Goal: Task Accomplishment & Management: Manage account settings

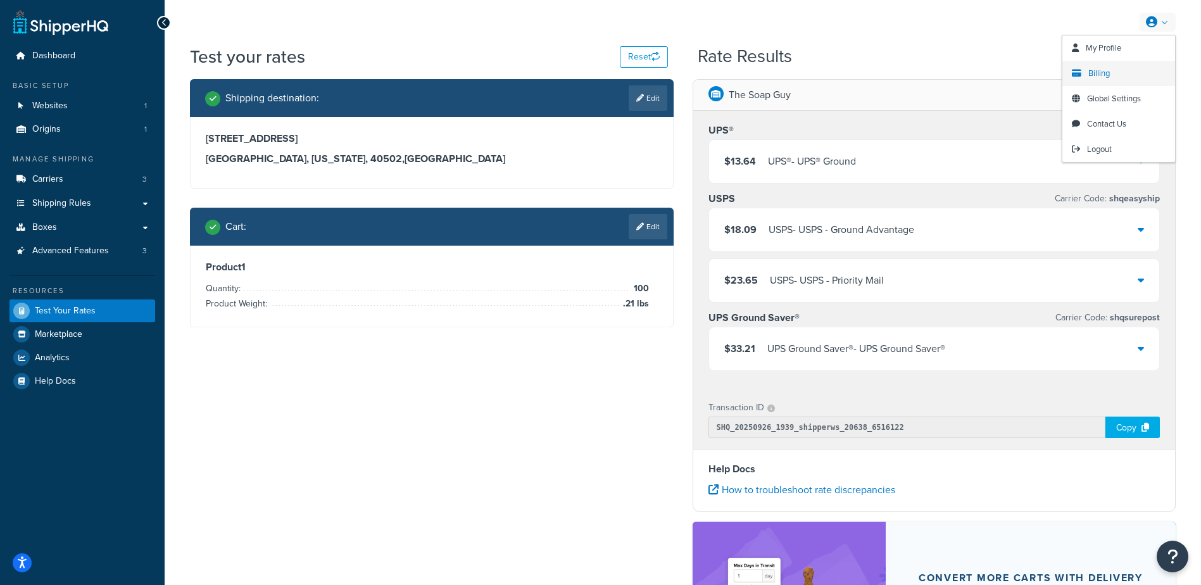
click at [1109, 73] on span "Billing" at bounding box center [1100, 73] width 22 height 12
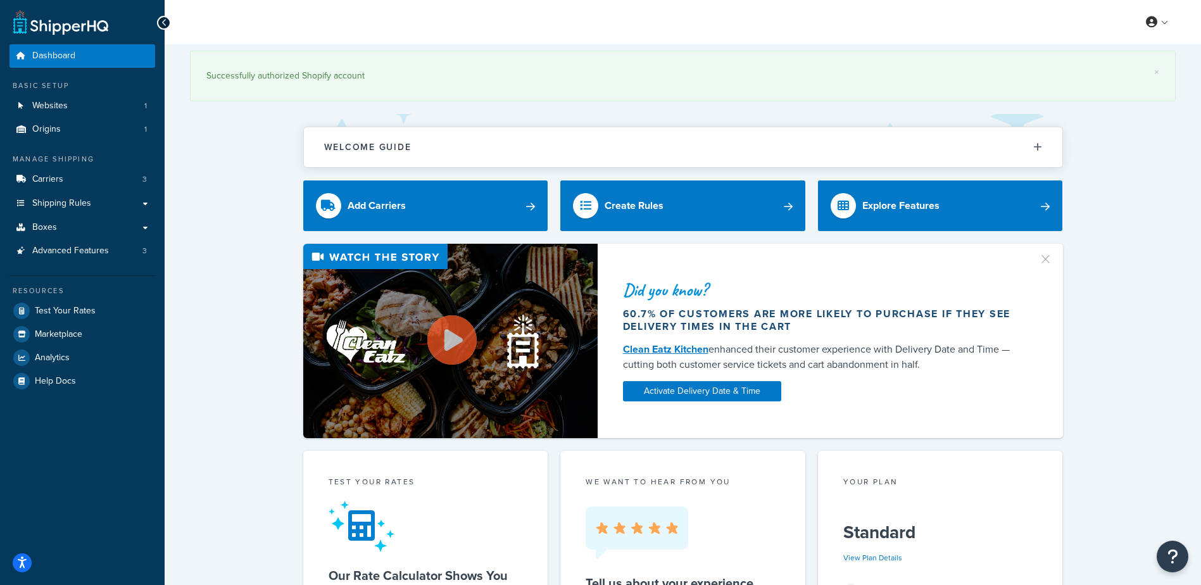
click at [1123, 71] on link "Billing" at bounding box center [1119, 73] width 113 height 25
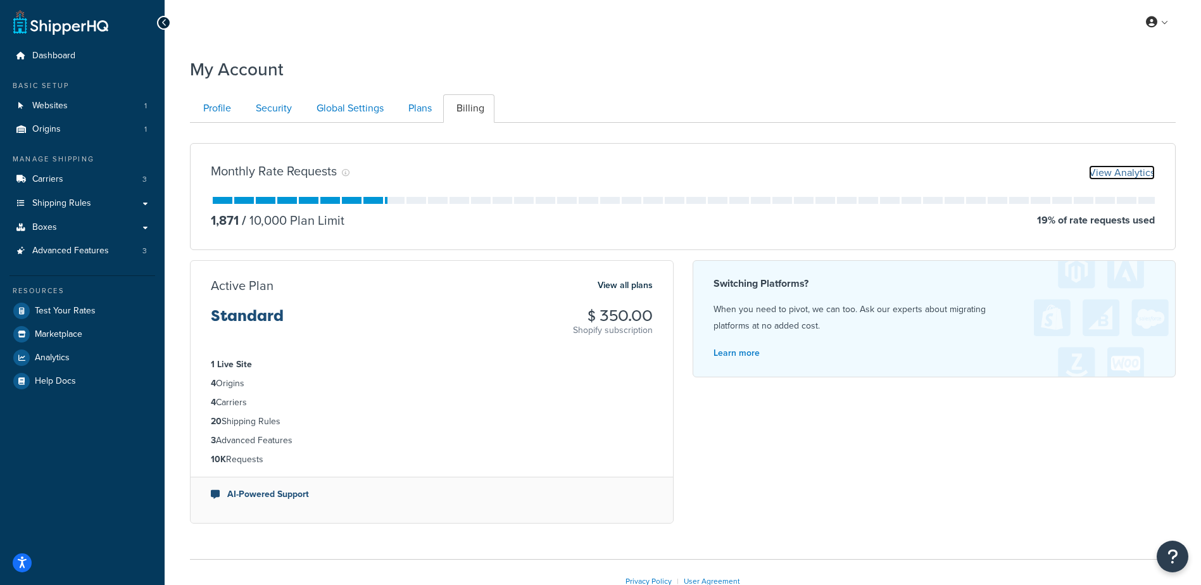
drag, startPoint x: 1134, startPoint y: 170, endPoint x: 963, endPoint y: 359, distance: 255.1
click at [1134, 171] on link "View Analytics" at bounding box center [1122, 172] width 66 height 15
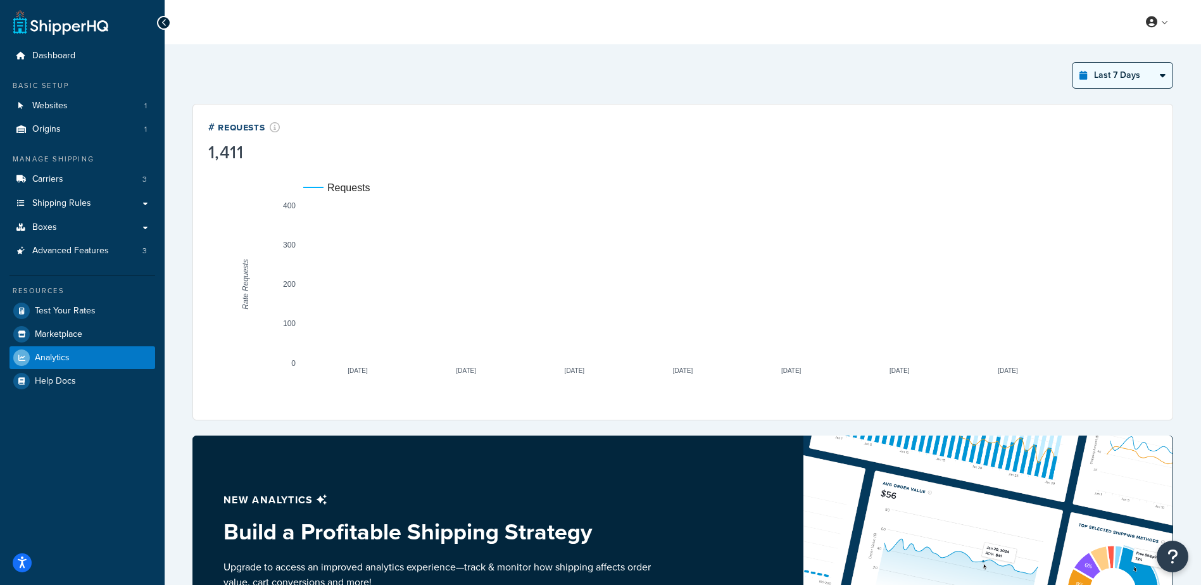
click at [1136, 79] on select "Last 24 Hours Last 7 Days Last 30 Days Last 3 Months Last 6 Months Last 12 Mont…" at bounding box center [1123, 75] width 100 height 25
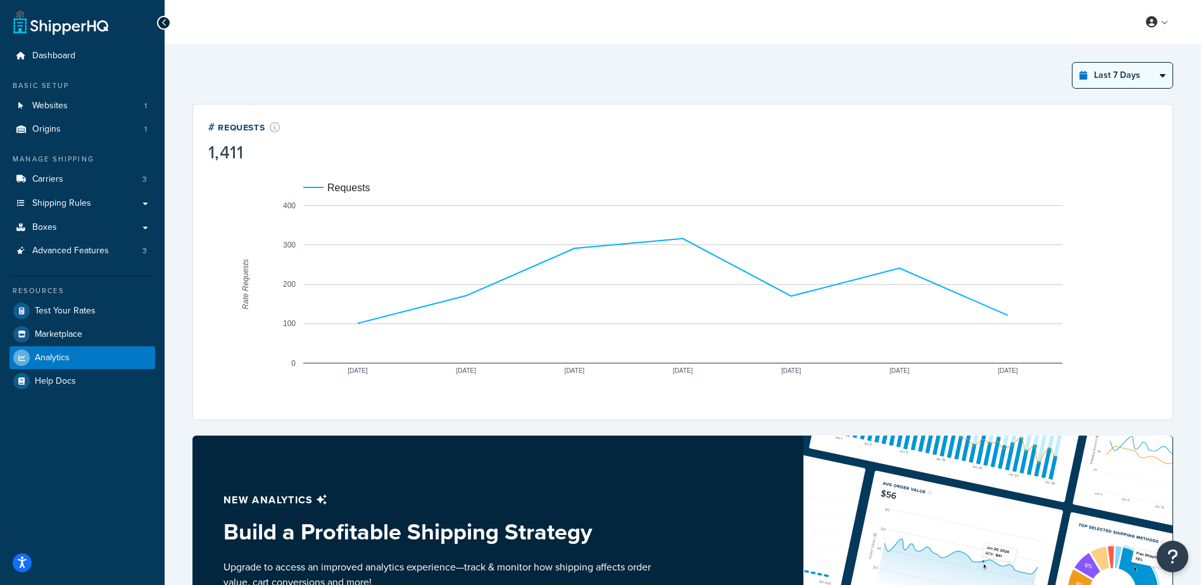
click at [1073, 63] on select "Last 24 Hours Last 7 Days Last 30 Days Last 3 Months Last 6 Months Last 12 Mont…" at bounding box center [1123, 75] width 100 height 25
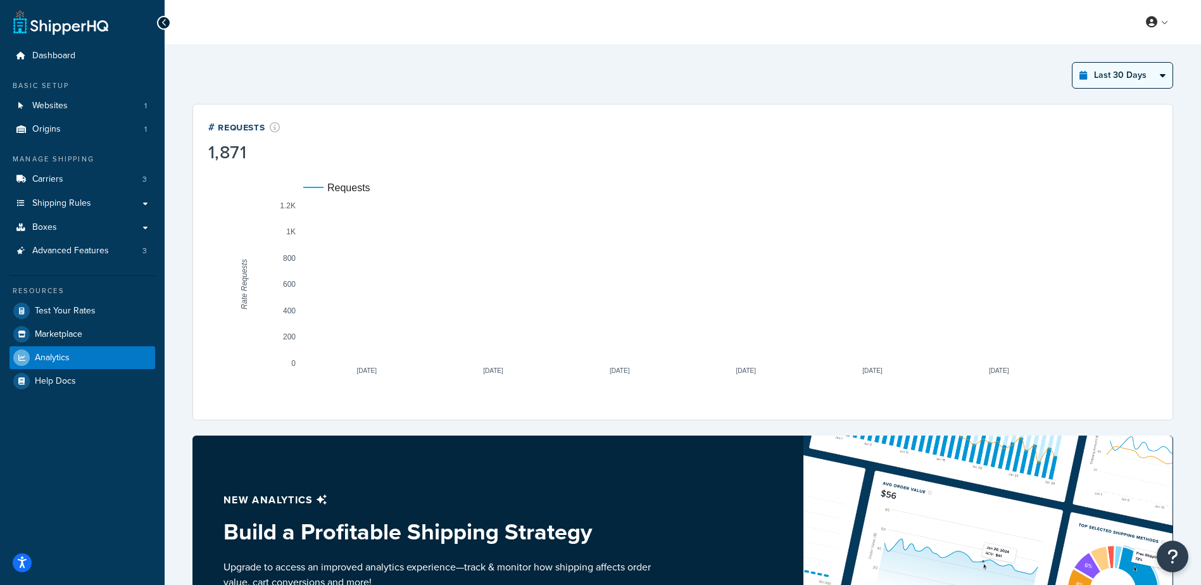
click at [1130, 75] on select "Last 24 Hours Last 7 Days Last 30 Days Last 3 Months Last 6 Months Last 12 Mont…" at bounding box center [1123, 75] width 100 height 25
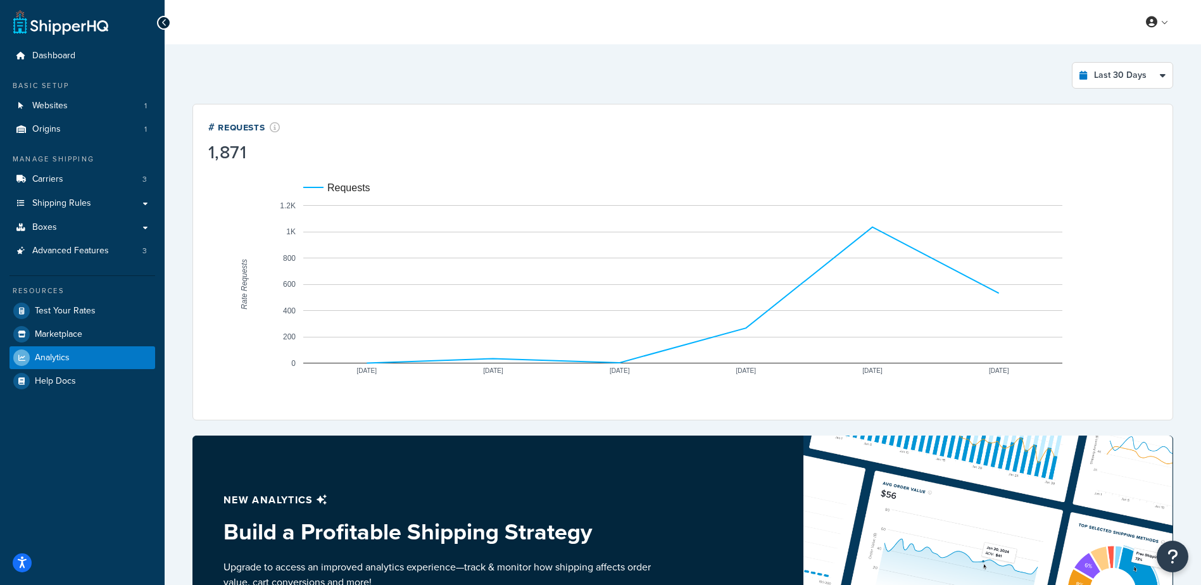
select select "last_7_days"
click at [1073, 63] on select "Last 24 Hours Last 7 Days Last 30 Days Last 3 Months Last 6 Months Last 12 Mont…" at bounding box center [1123, 75] width 100 height 25
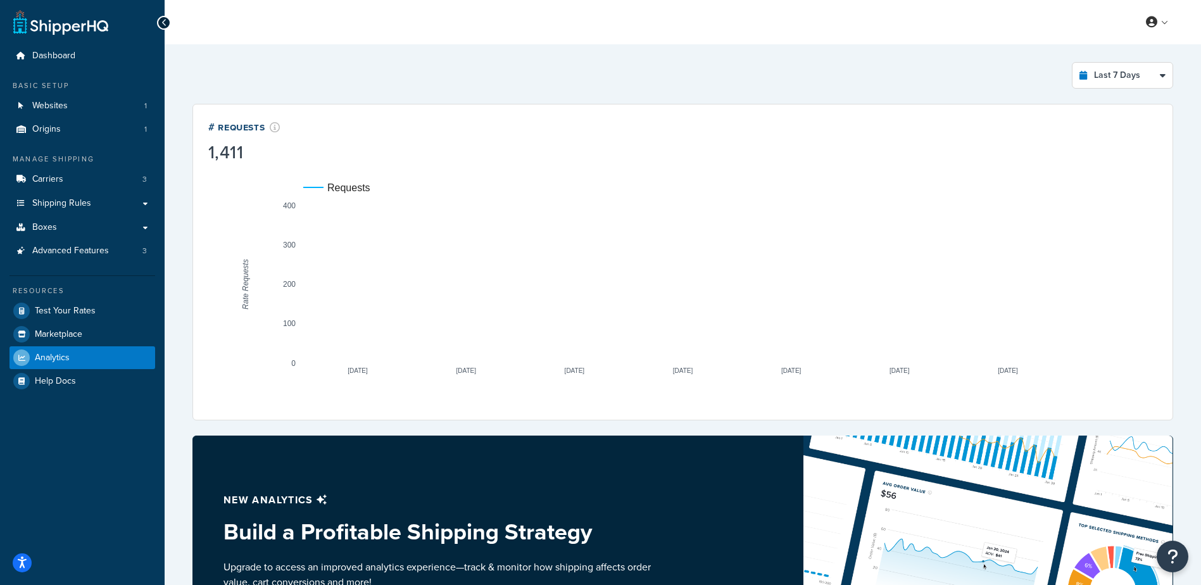
click at [815, 74] on div "Last 7 Days Select a time period Last 24 Hours Last 7 Days Last 30 Days Last 3 …" at bounding box center [683, 75] width 981 height 27
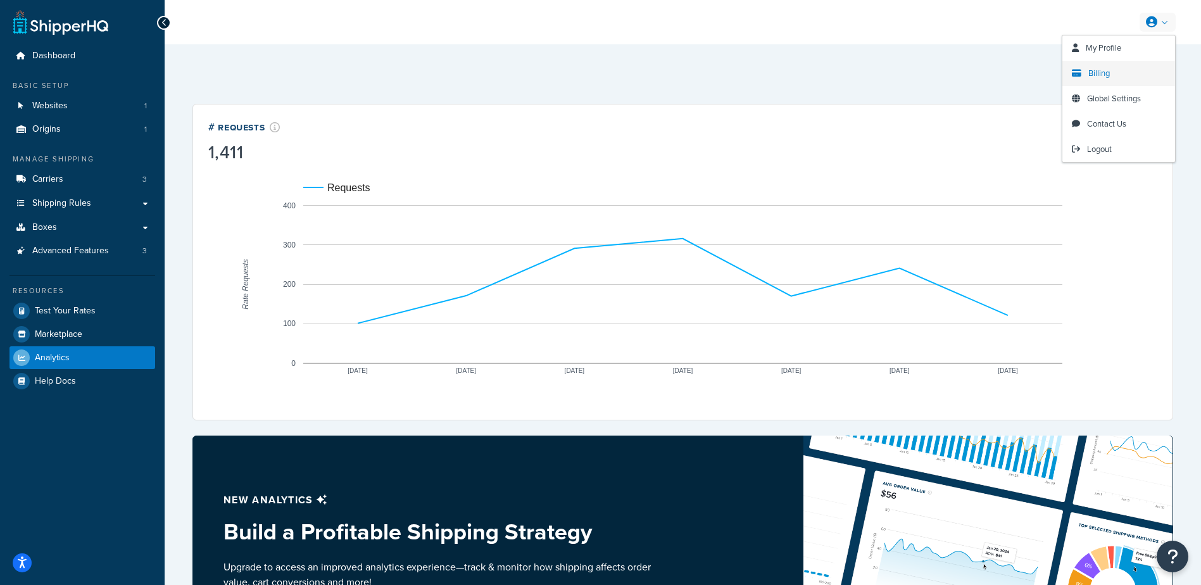
click at [1107, 77] on span "Billing" at bounding box center [1100, 73] width 22 height 12
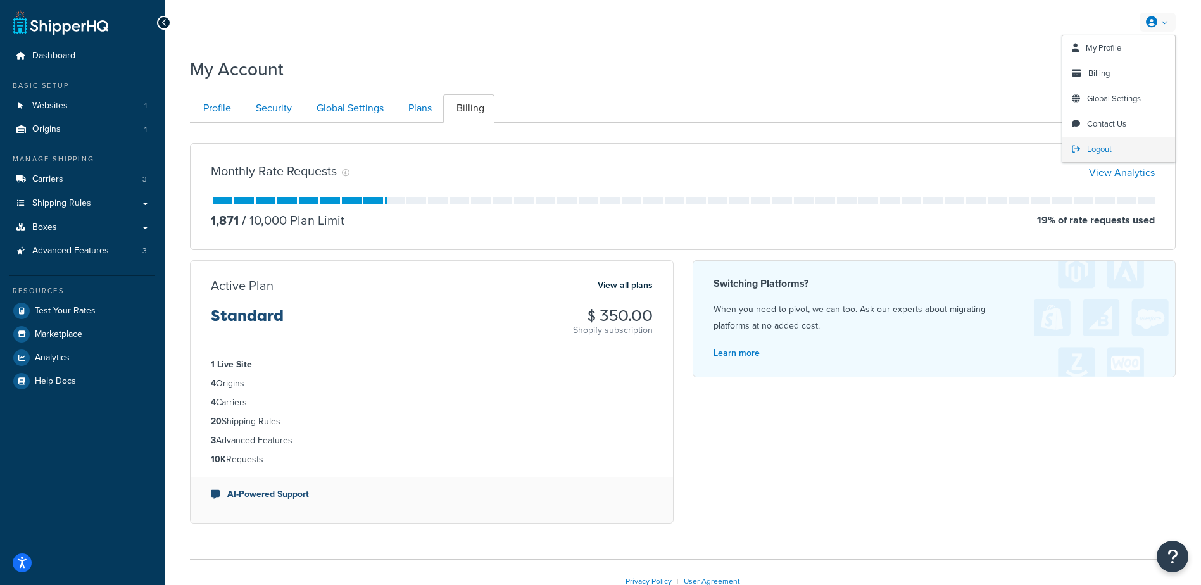
click at [1109, 153] on span "Logout" at bounding box center [1099, 149] width 25 height 12
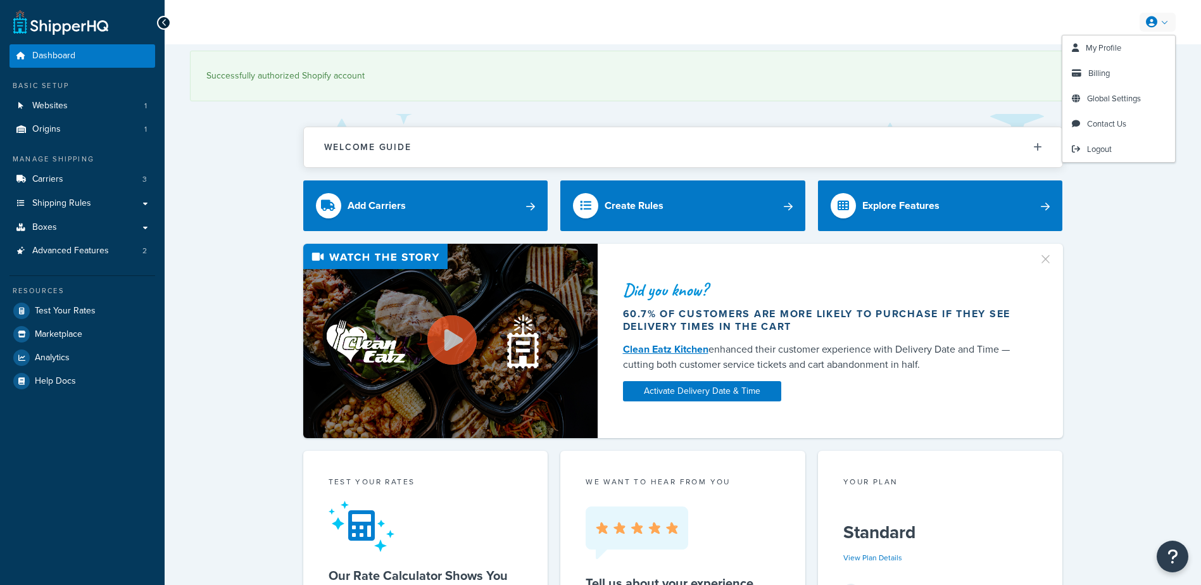
click at [1163, 25] on link at bounding box center [1158, 22] width 36 height 19
click at [1110, 73] on span "Billing" at bounding box center [1100, 73] width 22 height 12
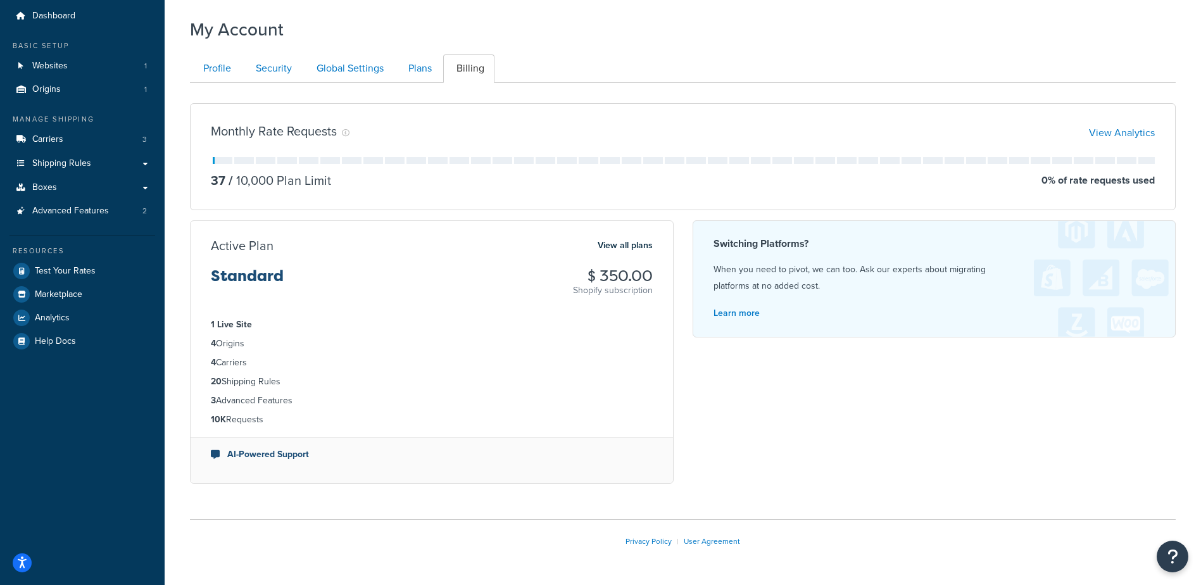
scroll to position [81, 0]
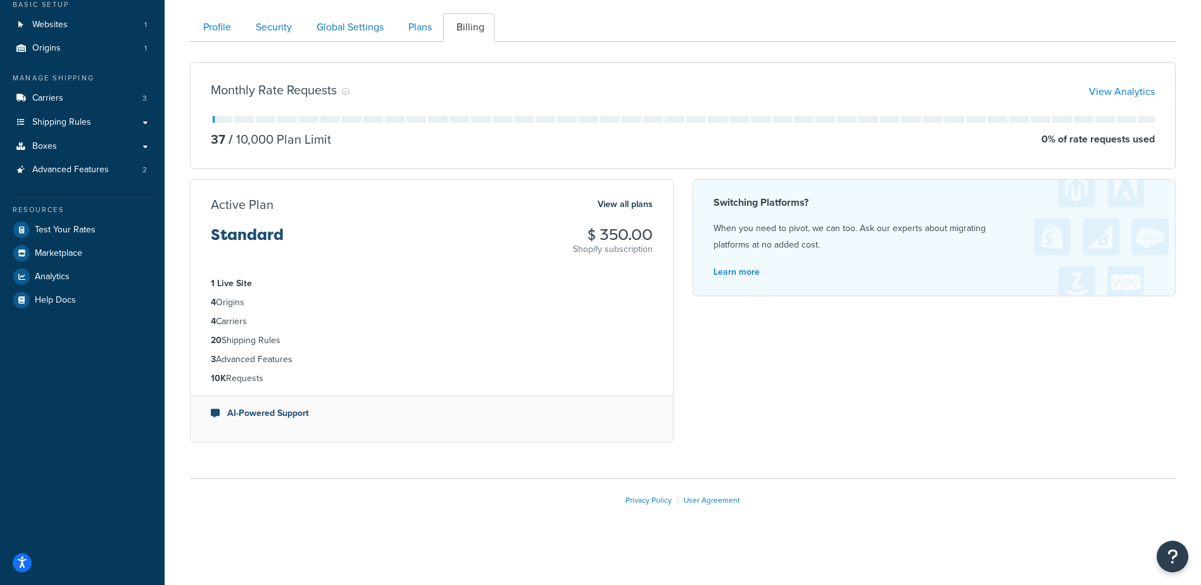
drag, startPoint x: 255, startPoint y: 238, endPoint x: 263, endPoint y: 245, distance: 10.8
click at [255, 239] on h3 "Standard" at bounding box center [247, 240] width 73 height 27
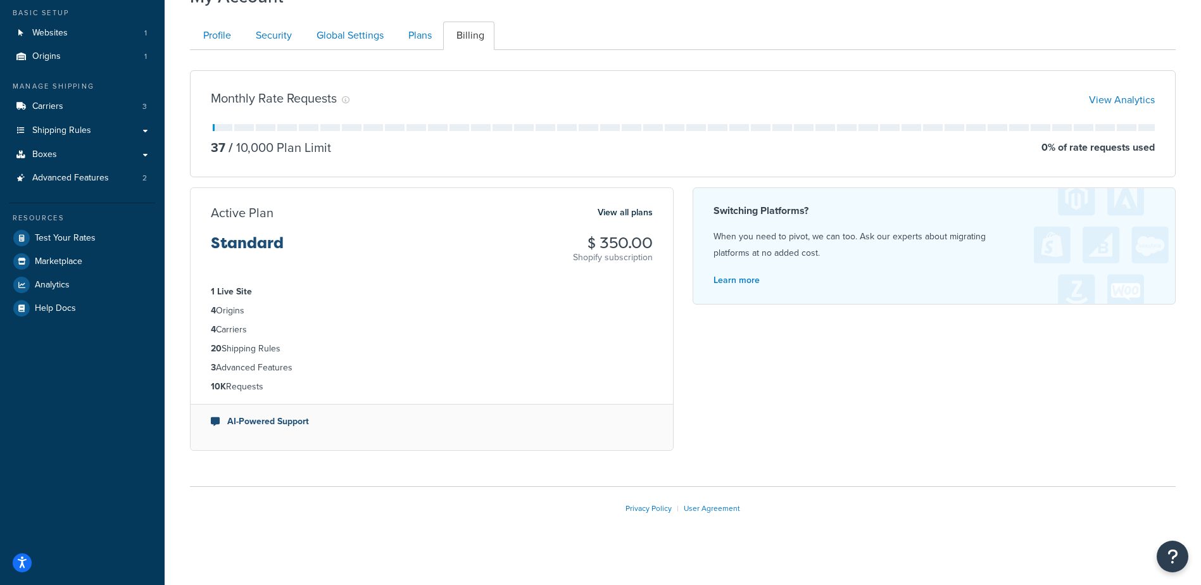
scroll to position [0, 0]
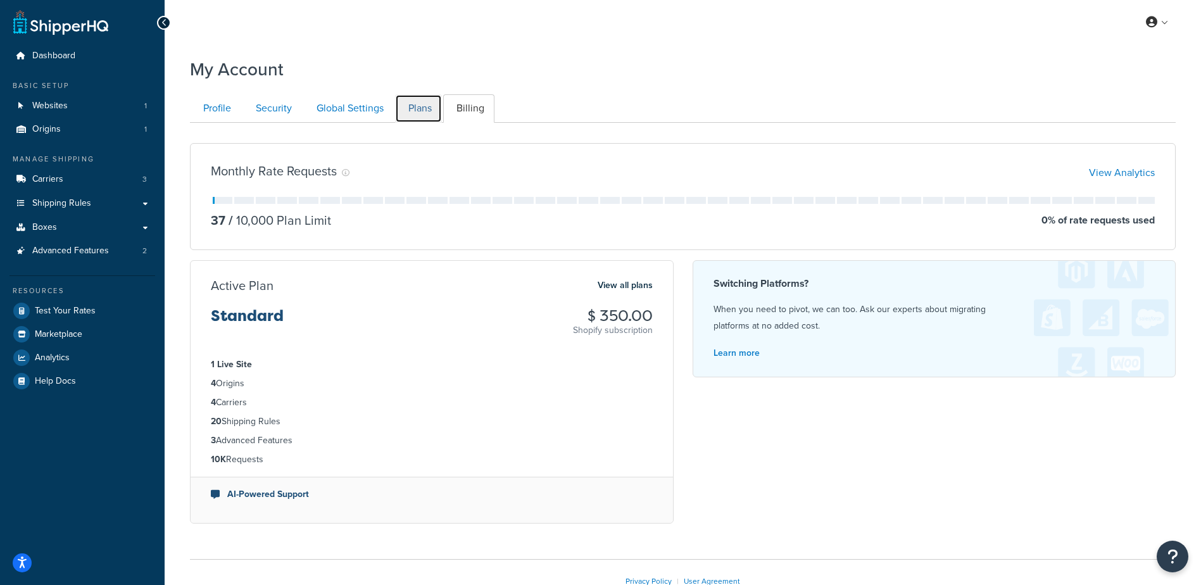
click at [419, 104] on link "Plans" at bounding box center [418, 108] width 47 height 28
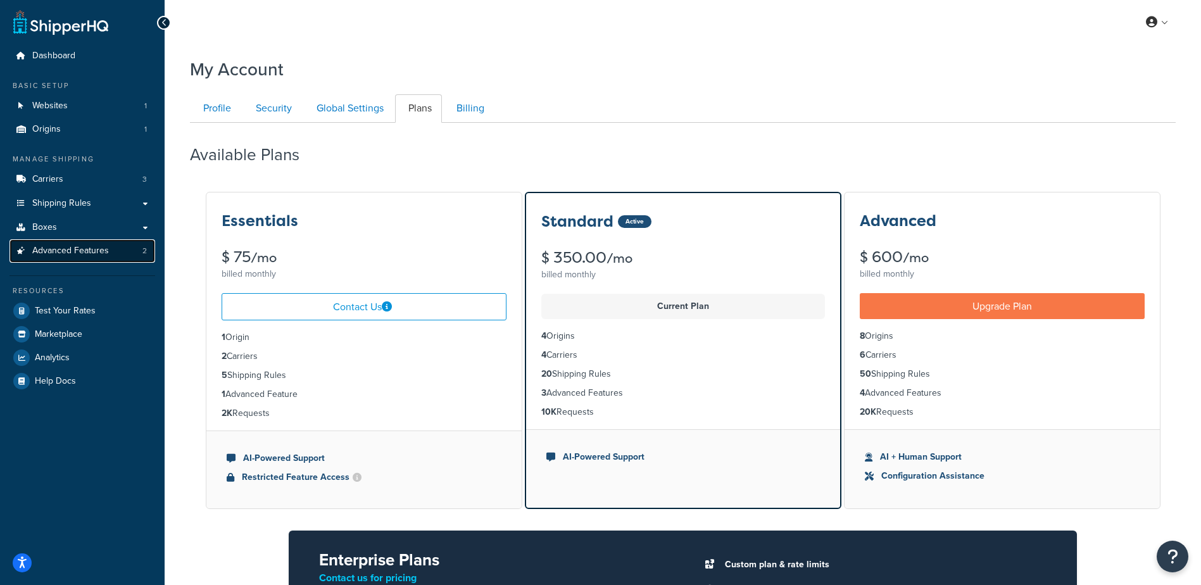
click at [78, 248] on span "Advanced Features" at bounding box center [70, 251] width 77 height 11
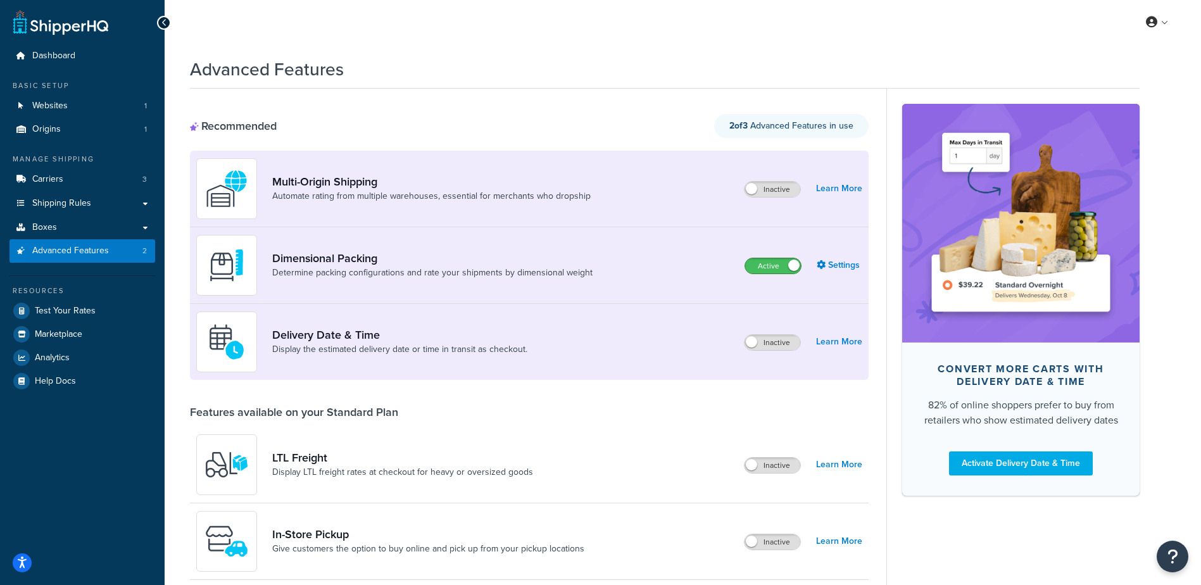
click at [793, 267] on span at bounding box center [793, 265] width 11 height 11
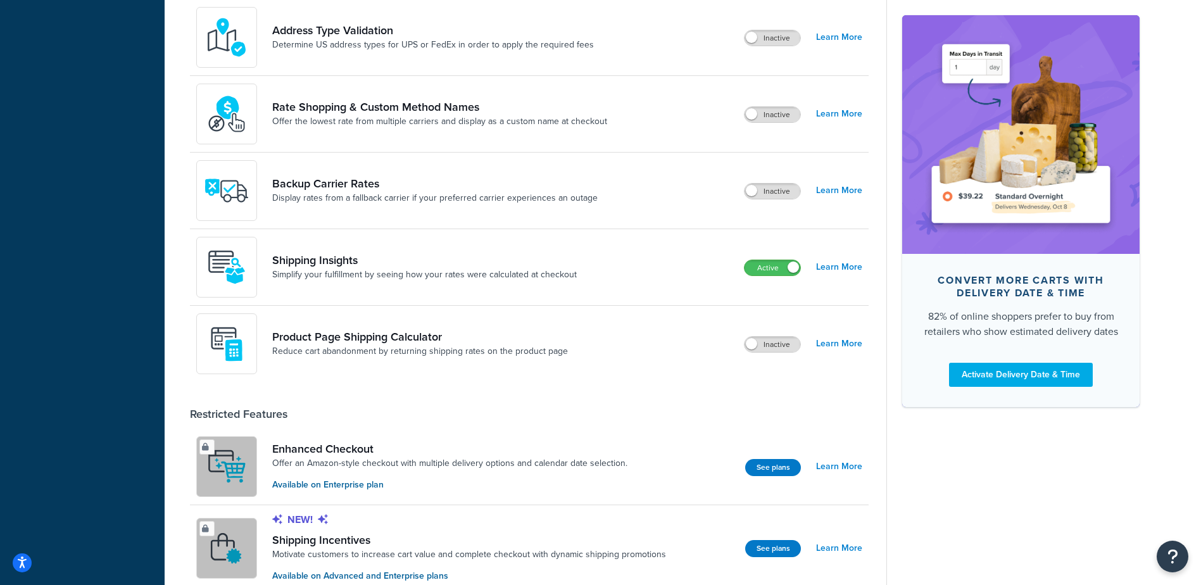
scroll to position [633, 0]
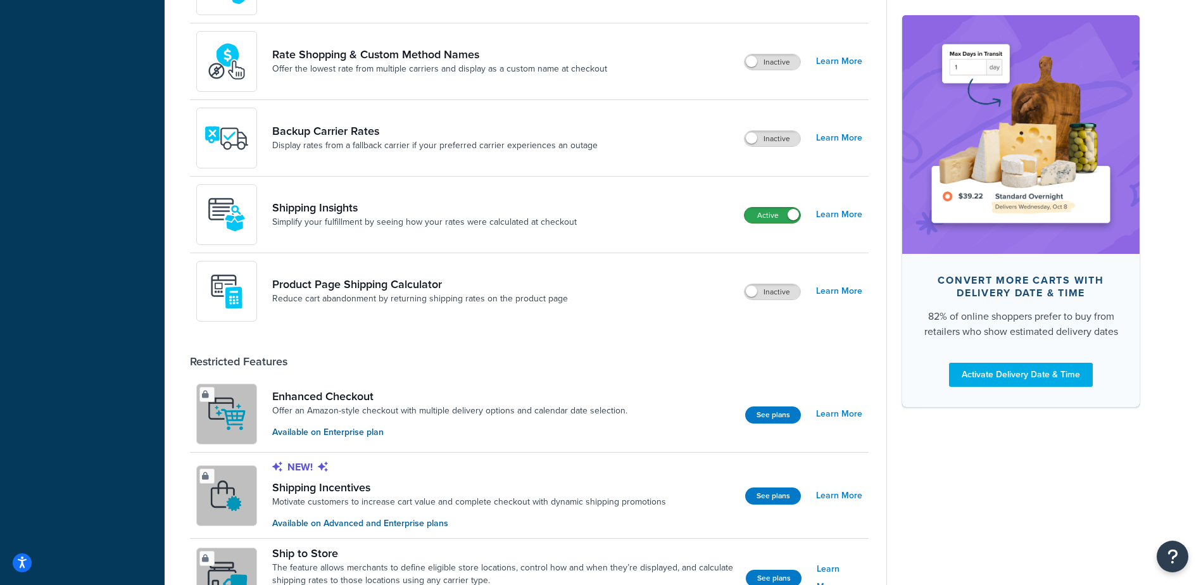
click at [785, 215] on label "Active" at bounding box center [773, 215] width 56 height 15
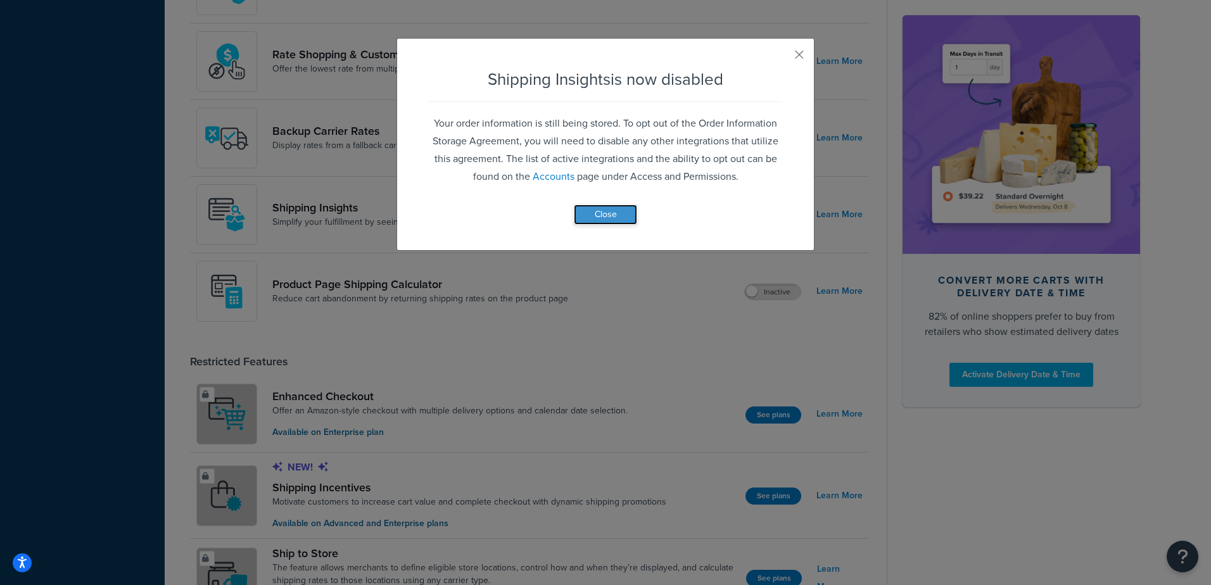
click at [616, 216] on button "Close" at bounding box center [605, 215] width 63 height 20
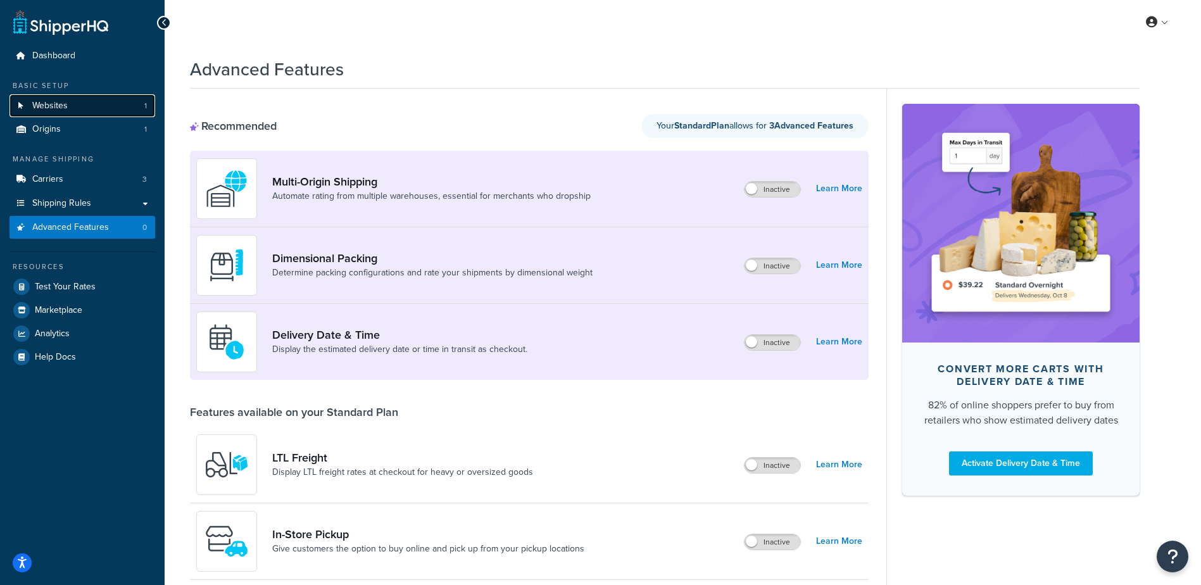
click at [60, 105] on span "Websites" at bounding box center [49, 106] width 35 height 11
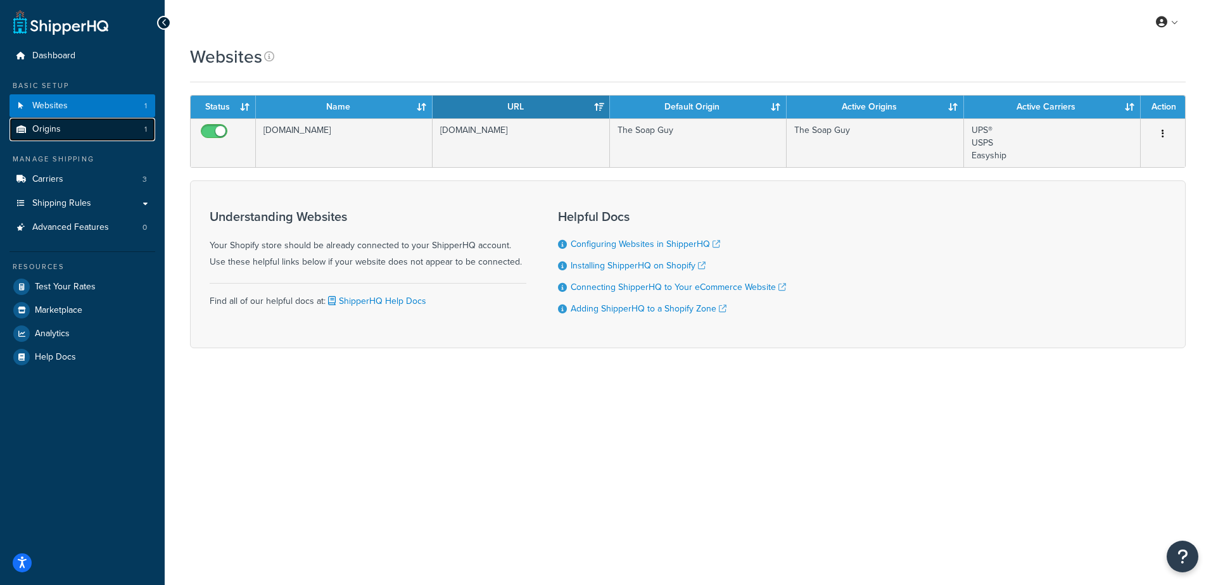
click at [81, 126] on link "Origins 1" at bounding box center [82, 129] width 146 height 23
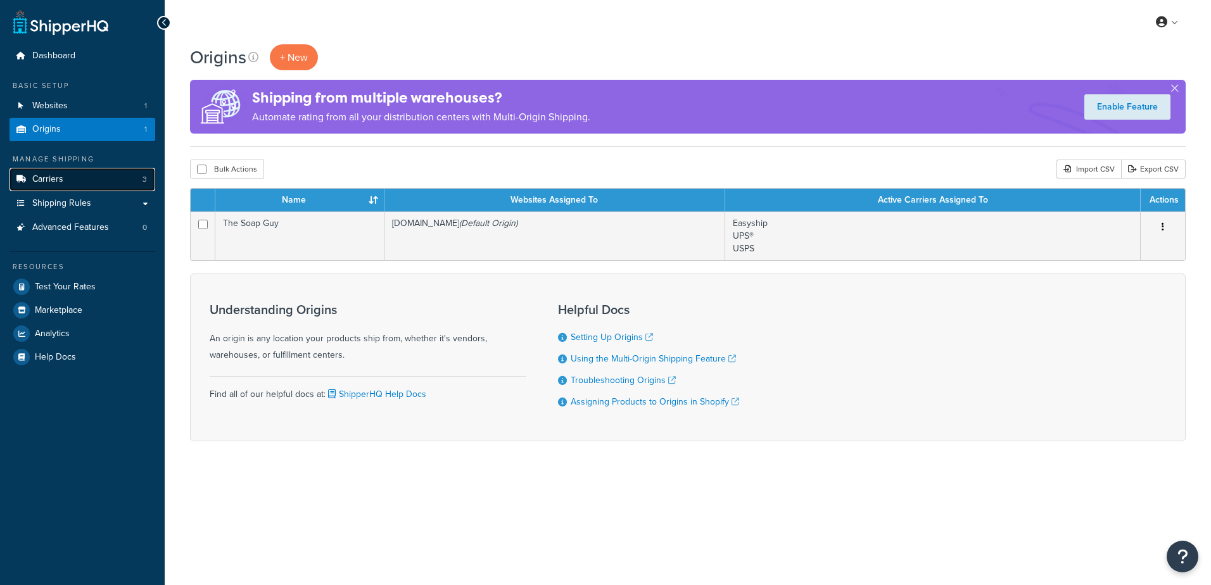
click at [85, 182] on link "Carriers 3" at bounding box center [82, 179] width 146 height 23
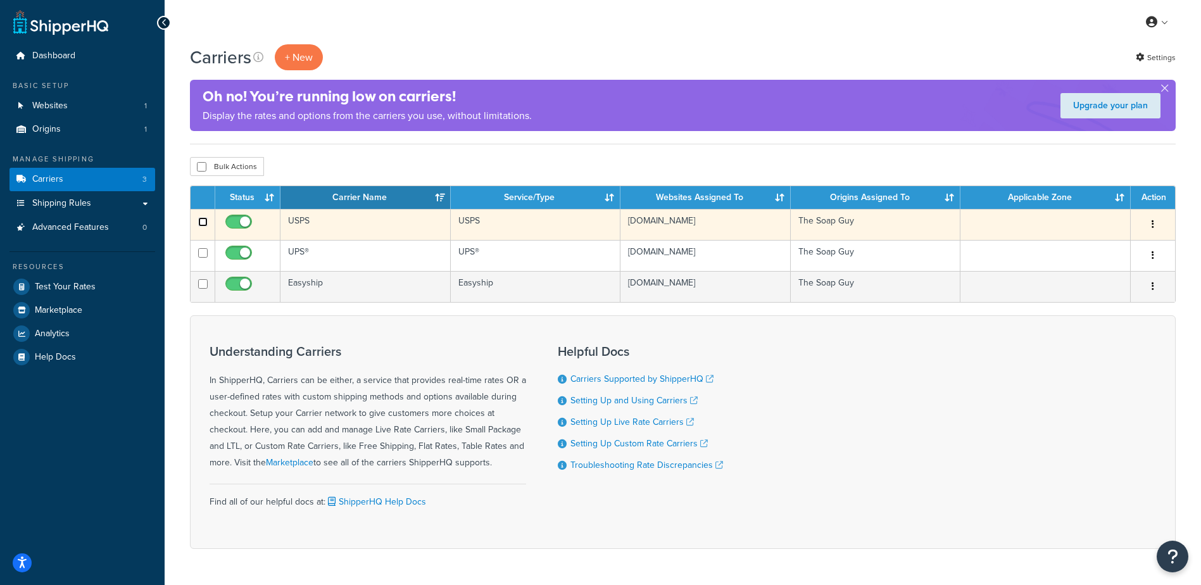
click at [201, 222] on input "checkbox" at bounding box center [202, 221] width 9 height 9
checkbox input "true"
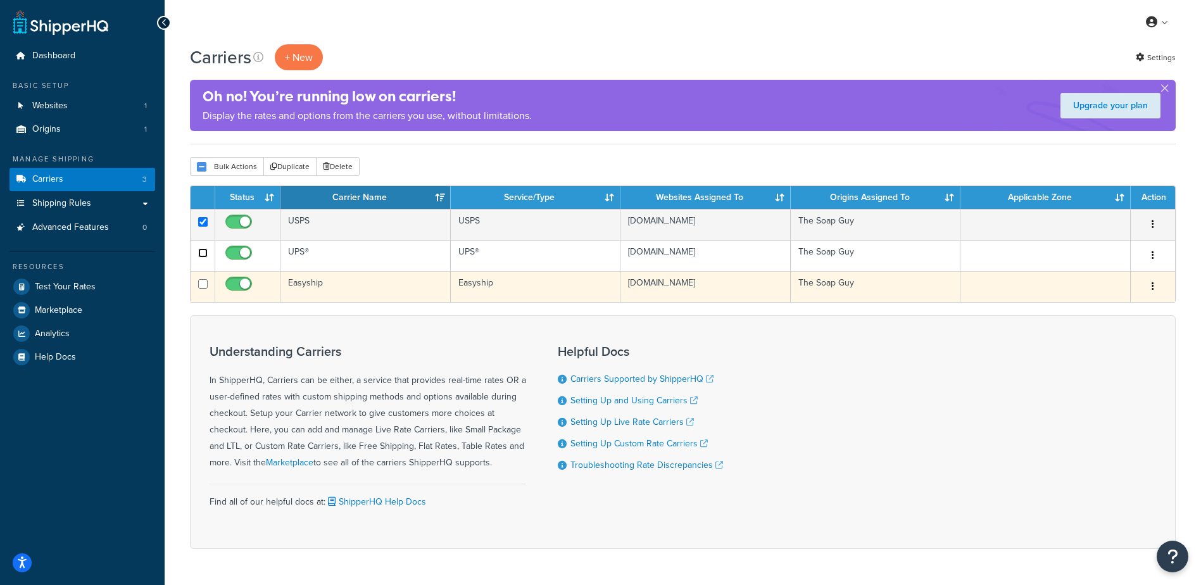
drag, startPoint x: 199, startPoint y: 251, endPoint x: 205, endPoint y: 282, distance: 31.4
click at [199, 251] on input "checkbox" at bounding box center [202, 252] width 9 height 9
checkbox input "true"
click at [201, 287] on input "checkbox" at bounding box center [202, 283] width 9 height 9
checkbox input "true"
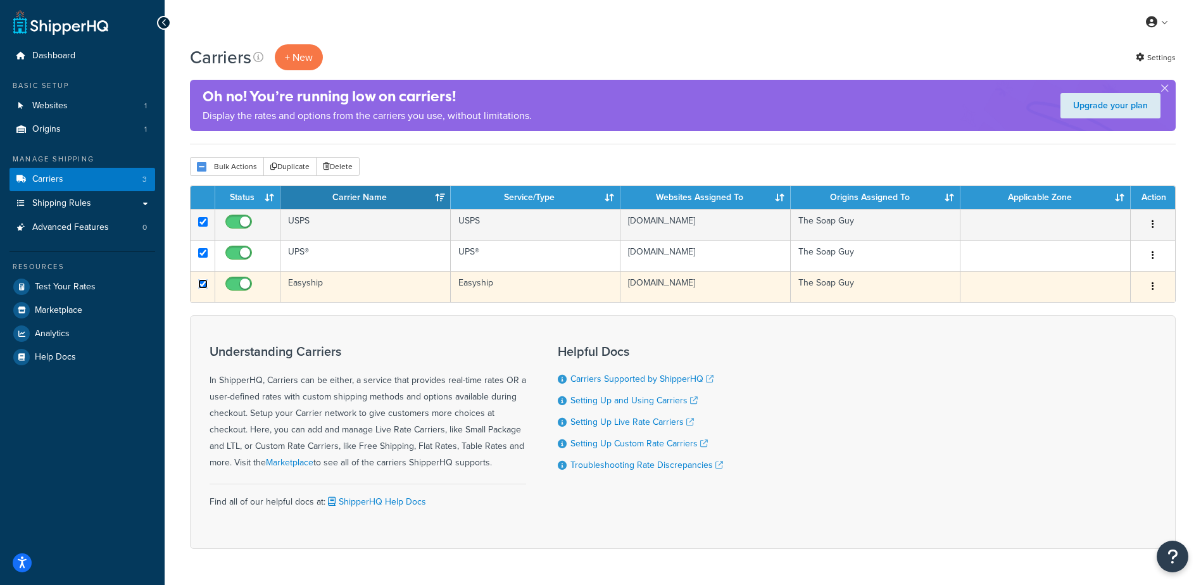
checkbox input "true"
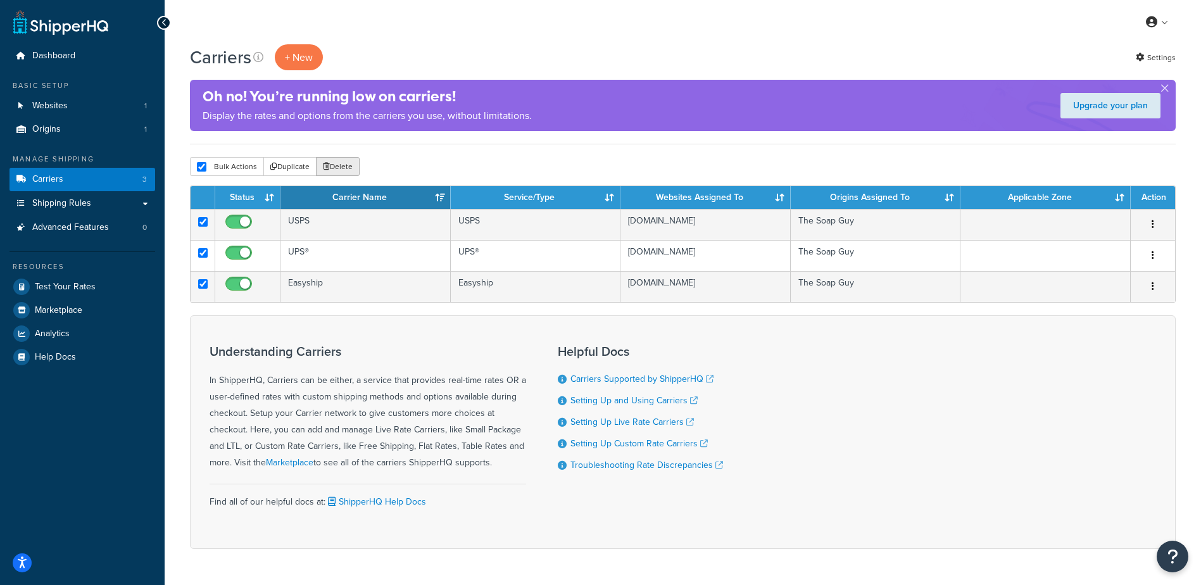
drag, startPoint x: 334, startPoint y: 160, endPoint x: 674, endPoint y: 37, distance: 361.3
click at [334, 160] on button "Delete" at bounding box center [338, 166] width 44 height 19
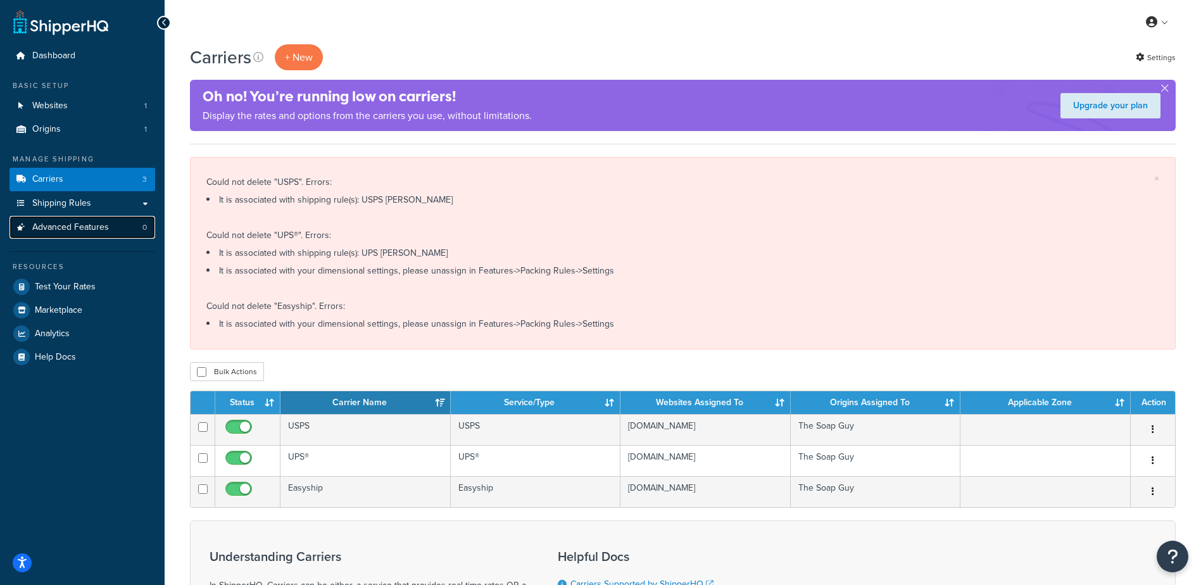
click at [98, 227] on span "Advanced Features" at bounding box center [70, 227] width 77 height 11
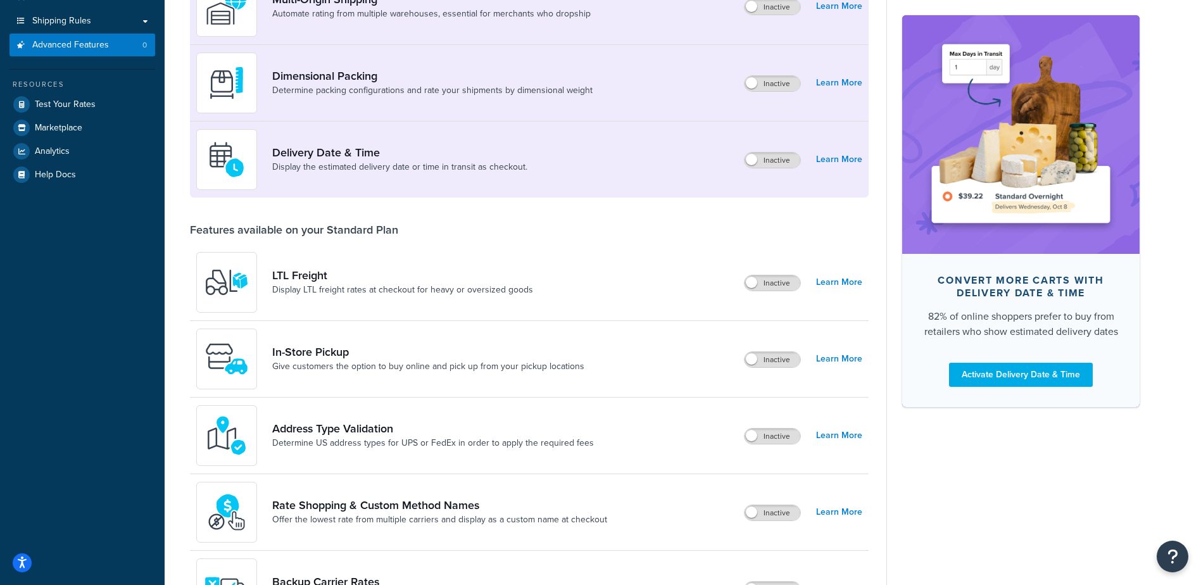
scroll to position [63, 0]
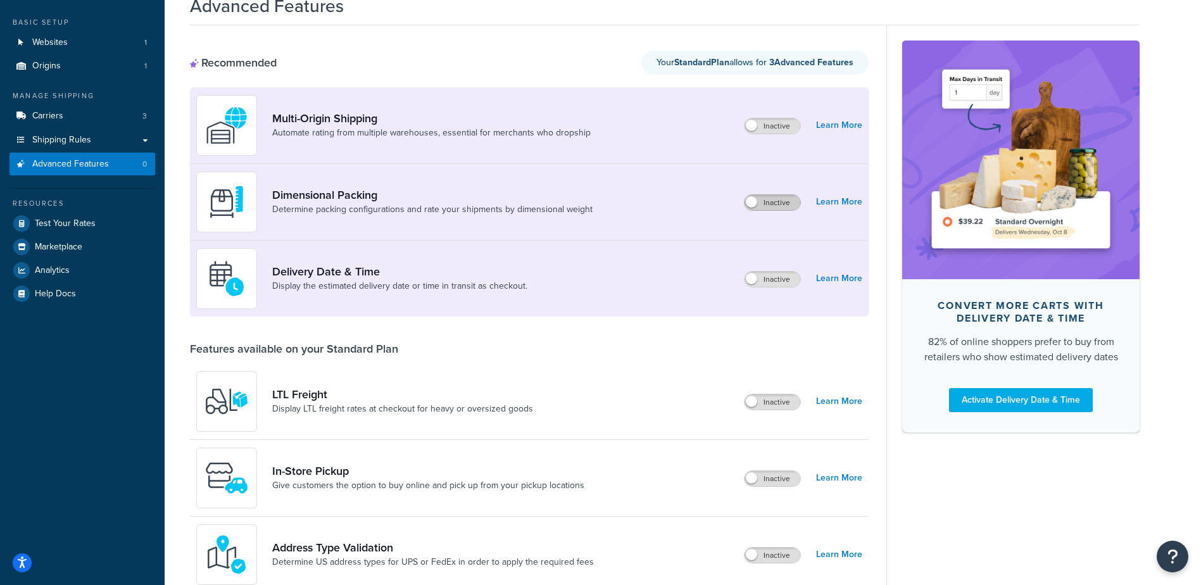
click at [773, 207] on label "Inactive" at bounding box center [773, 202] width 56 height 15
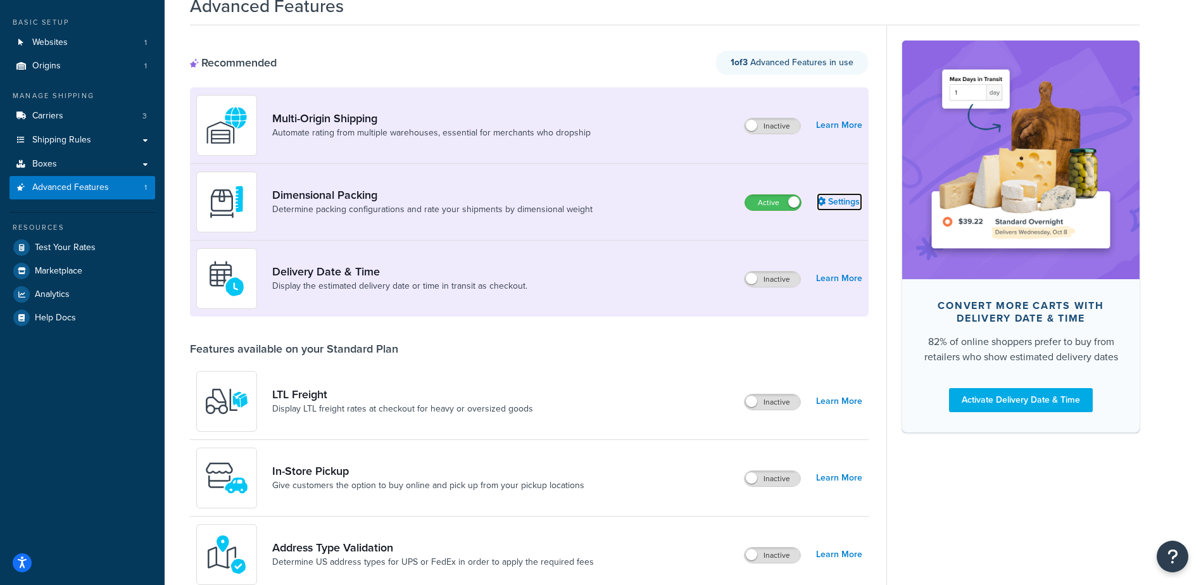
click at [854, 198] on link "Settings" at bounding box center [840, 202] width 46 height 18
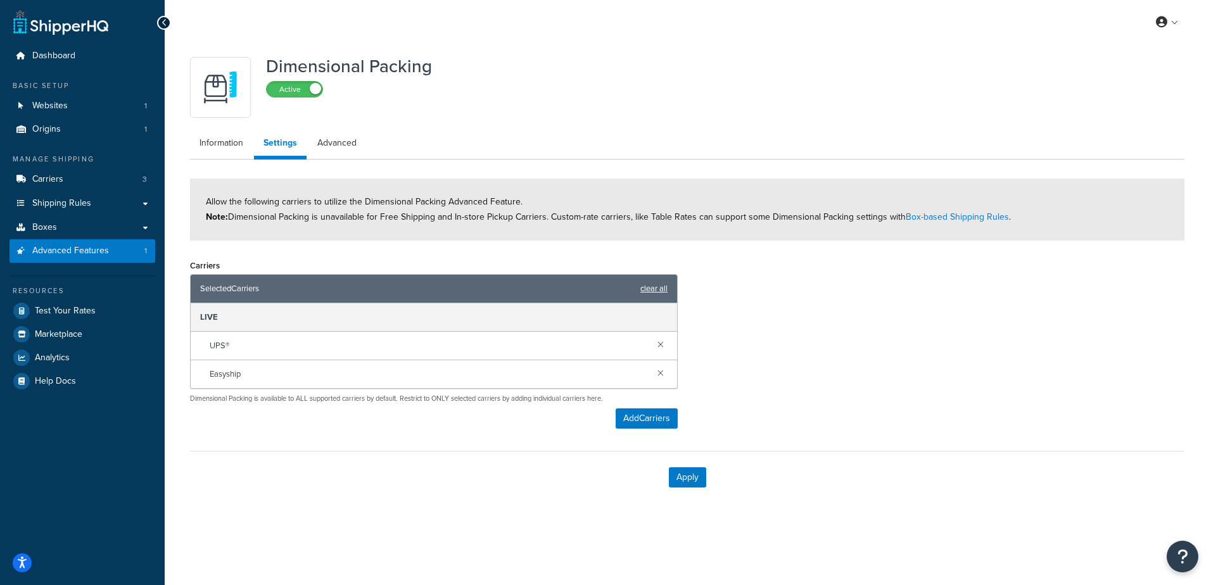
click at [653, 287] on link "clear all" at bounding box center [653, 289] width 27 height 18
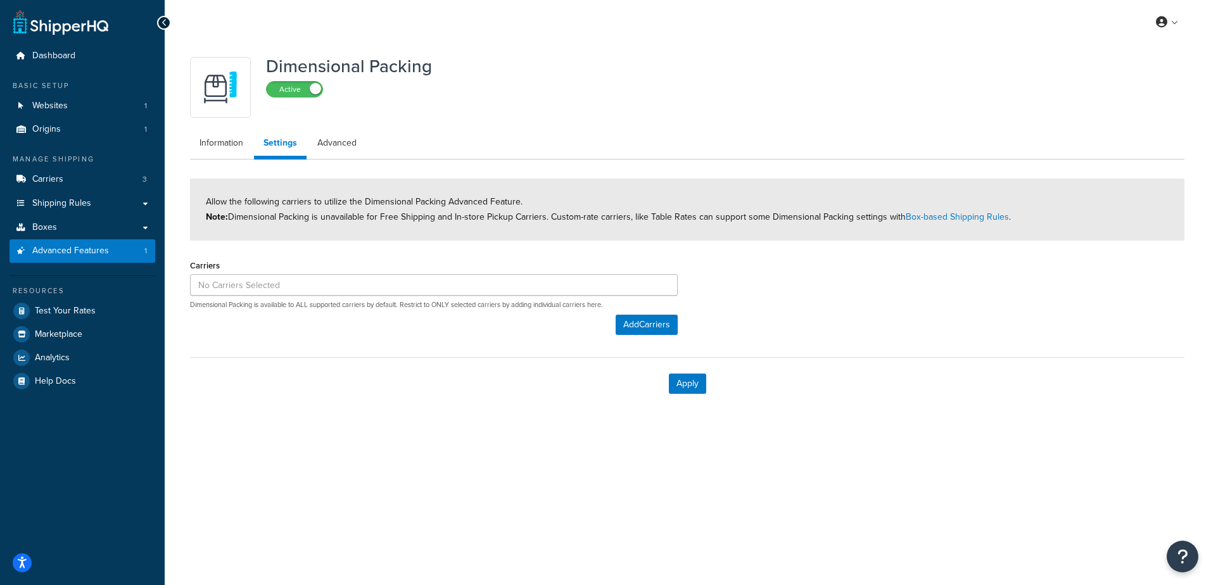
click at [833, 306] on div "Carriers Dimensional Packing is available to ALL supported carriers by default.…" at bounding box center [686, 300] width 1013 height 88
click at [327, 142] on link "Advanced" at bounding box center [337, 142] width 58 height 25
select select "false"
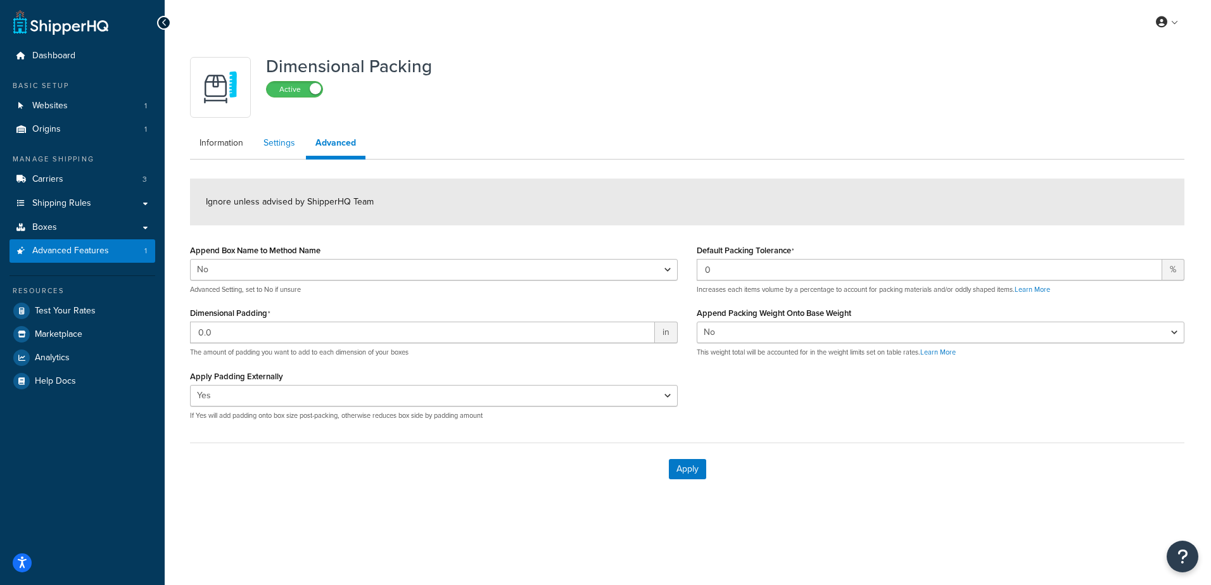
click at [291, 148] on link "Settings" at bounding box center [279, 142] width 51 height 25
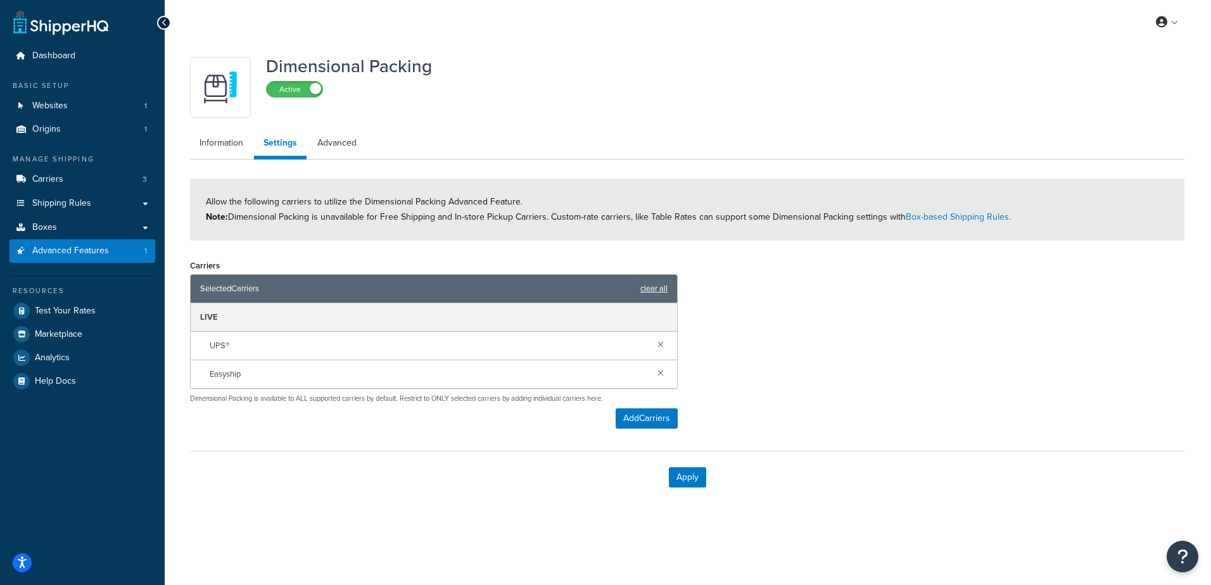
click at [655, 283] on link "clear all" at bounding box center [653, 289] width 27 height 18
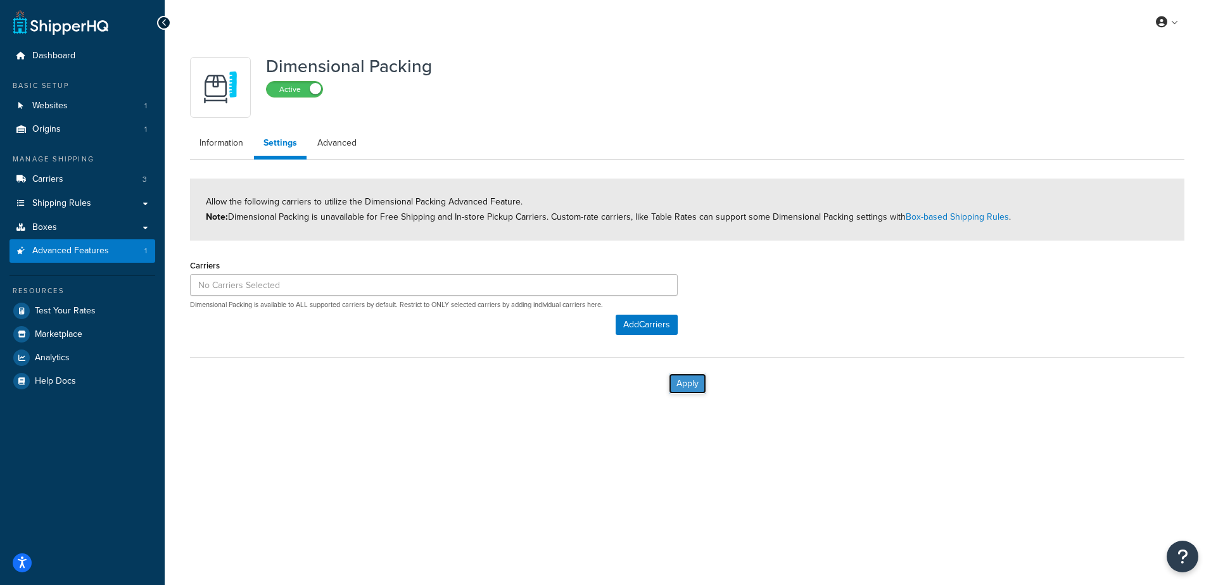
click at [697, 386] on button "Apply" at bounding box center [687, 384] width 37 height 20
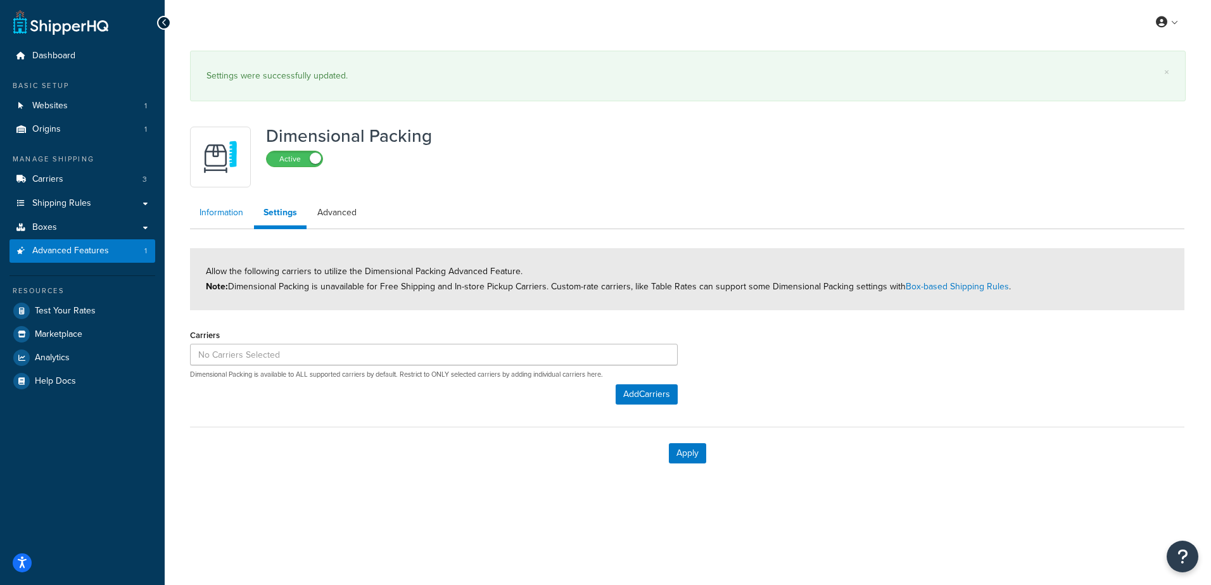
drag, startPoint x: 220, startPoint y: 203, endPoint x: 245, endPoint y: 213, distance: 26.7
click at [220, 203] on link "Information" at bounding box center [221, 212] width 63 height 25
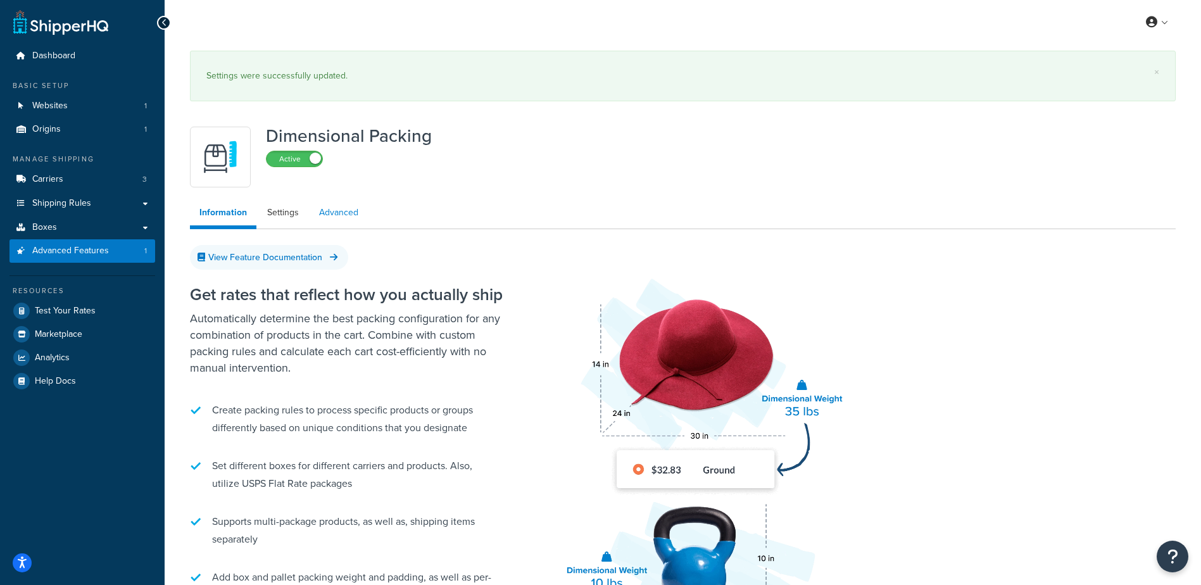
click at [333, 220] on link "Advanced" at bounding box center [339, 212] width 58 height 25
select select "false"
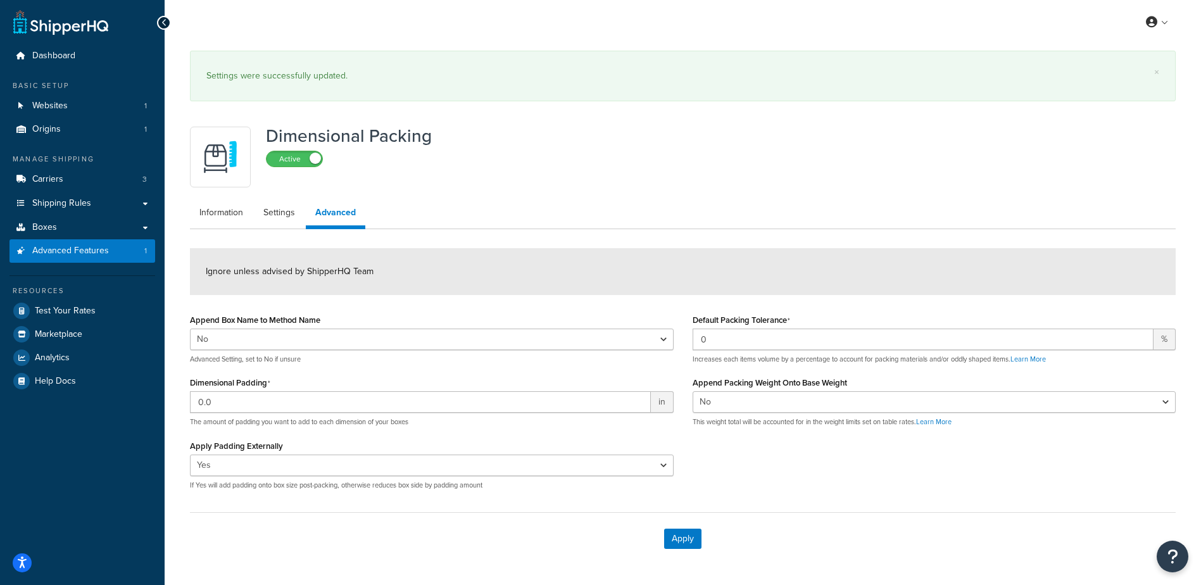
click at [550, 153] on div "Dimensional Packing Active" at bounding box center [683, 157] width 986 height 61
